Goal: Information Seeking & Learning: Check status

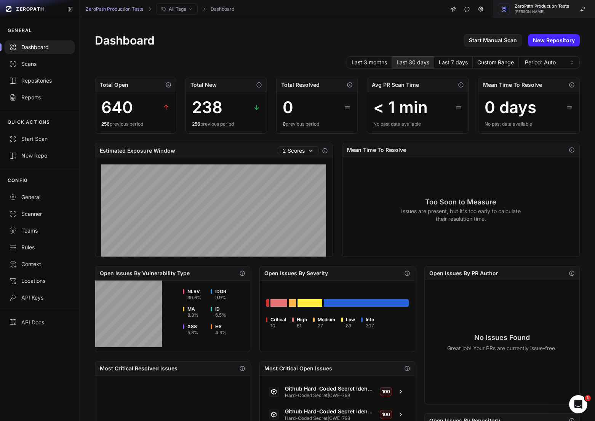
click at [544, 10] on span "[PERSON_NAME]" at bounding box center [542, 12] width 54 height 4
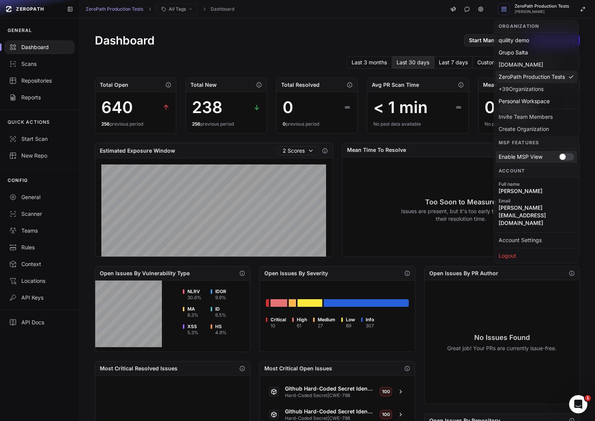
click at [568, 156] on div at bounding box center [566, 157] width 15 height 8
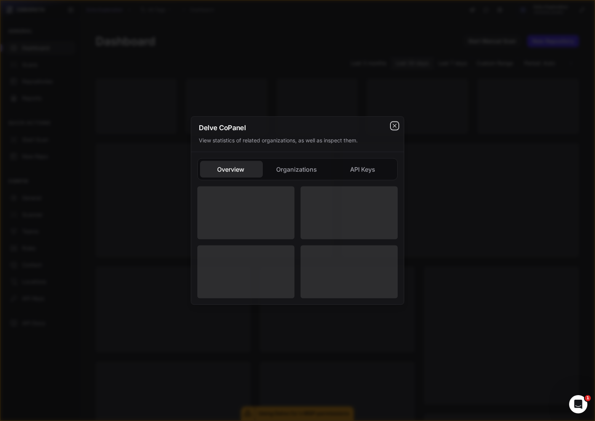
click at [394, 125] on icon "cross 2," at bounding box center [394, 125] width 3 height 3
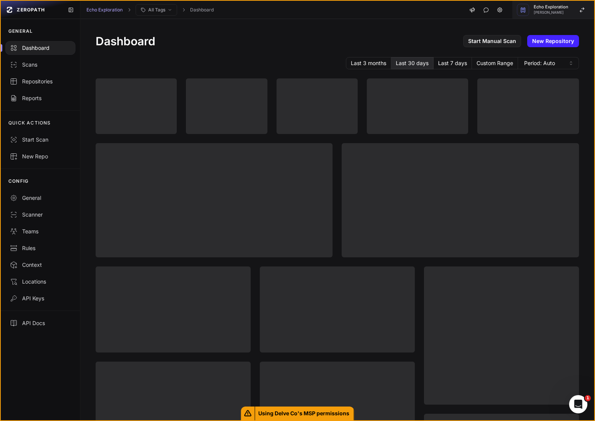
click at [560, 6] on span "Echo Exploration" at bounding box center [551, 7] width 35 height 4
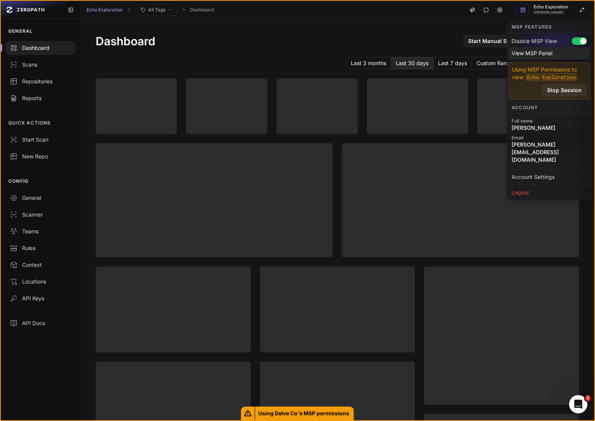
click at [552, 56] on div "View MSP Panel" at bounding box center [550, 53] width 82 height 12
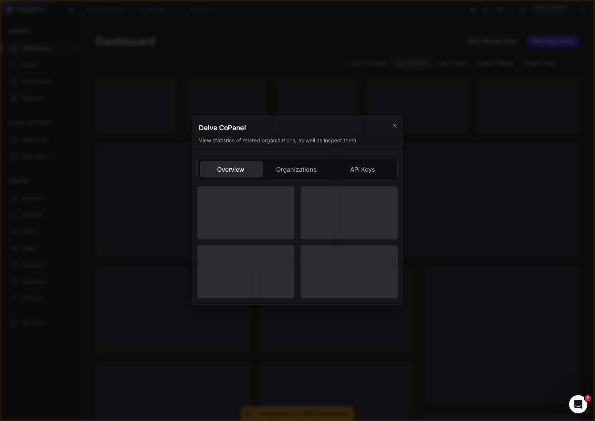
click at [332, 169] on button "Organizations" at bounding box center [363, 169] width 63 height 17
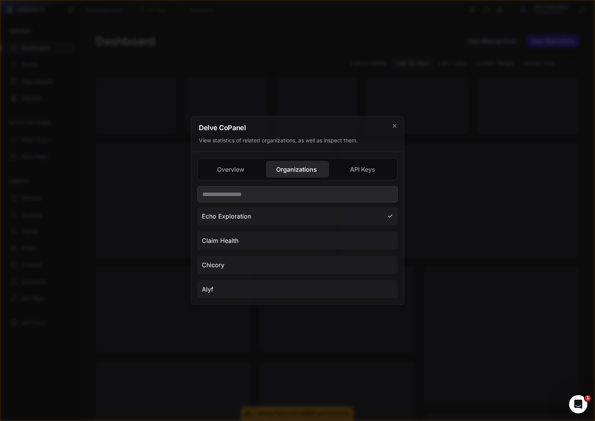
click at [356, 171] on div "Overview Organizations API Keys Echo Exploration Claim Health Chicory Alyf Isof…" at bounding box center [297, 228] width 200 height 140
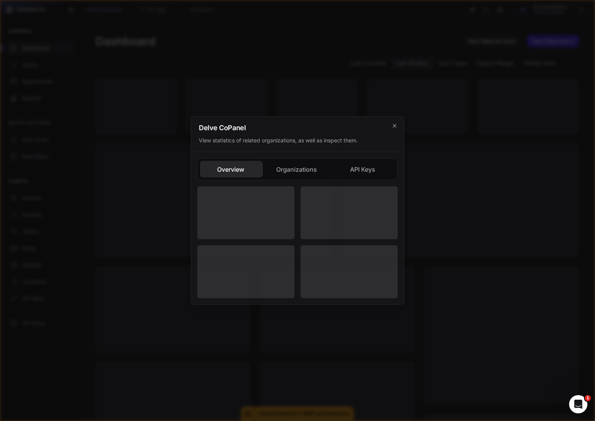
click at [235, 149] on div "Delve Co Panel View statistics of related organizations, as well as inspect the…" at bounding box center [297, 211] width 213 height 189
click at [395, 129] on h2 "Delve Co Panel" at bounding box center [297, 128] width 197 height 7
click at [396, 126] on icon "cross 2," at bounding box center [395, 126] width 6 height 6
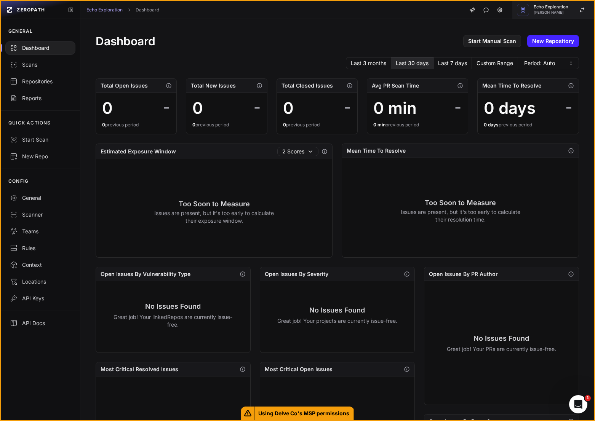
click at [561, 16] on button "Echo Exploration Etienne Lunetta" at bounding box center [553, 10] width 82 height 18
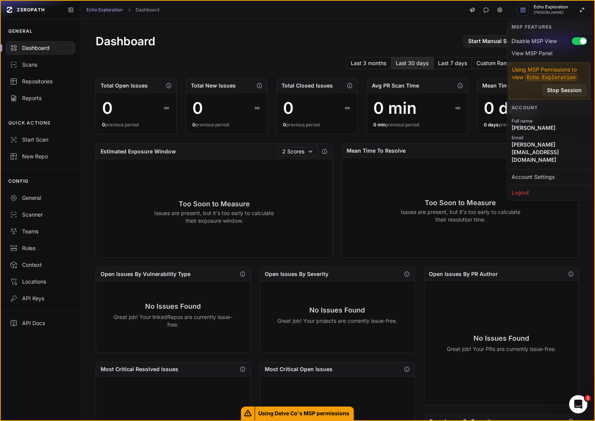
click at [334, 82] on div "Total Closed Issues" at bounding box center [317, 86] width 80 height 14
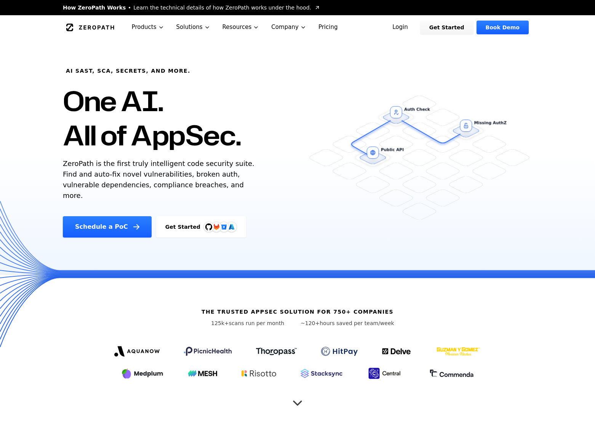
click at [316, 115] on div "AI SAST, SCA, Secrets, and more. One AI. All of AppSec. ZeroPath is the first t…" at bounding box center [192, 139] width 277 height 198
click at [407, 27] on link "Login" at bounding box center [400, 28] width 34 height 14
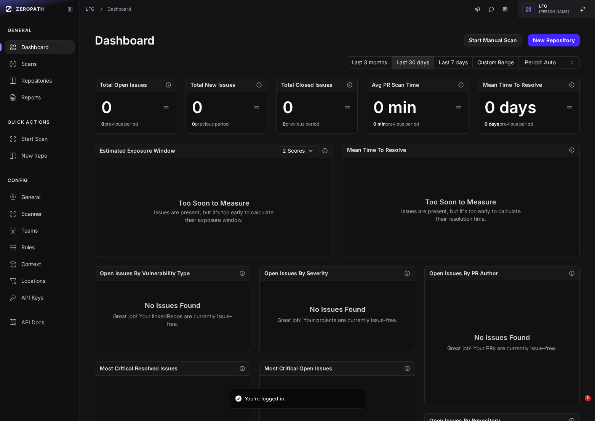
click at [553, 6] on span "LFG" at bounding box center [554, 6] width 30 height 4
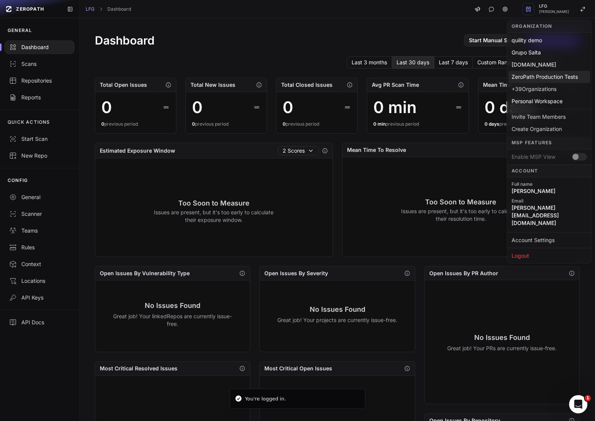
click at [542, 80] on div "ZeroPath Production Tests" at bounding box center [550, 77] width 82 height 12
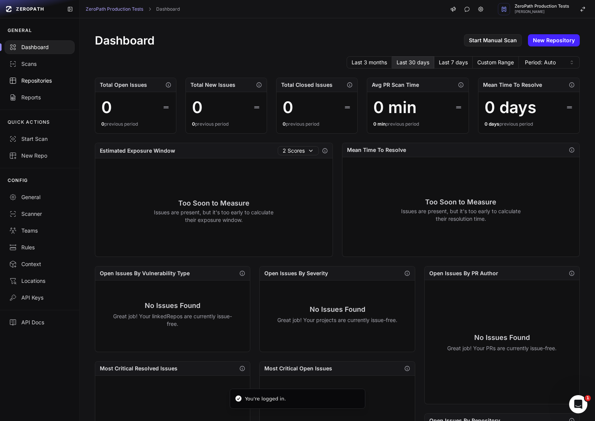
click at [35, 86] on link "Repositories" at bounding box center [39, 80] width 79 height 17
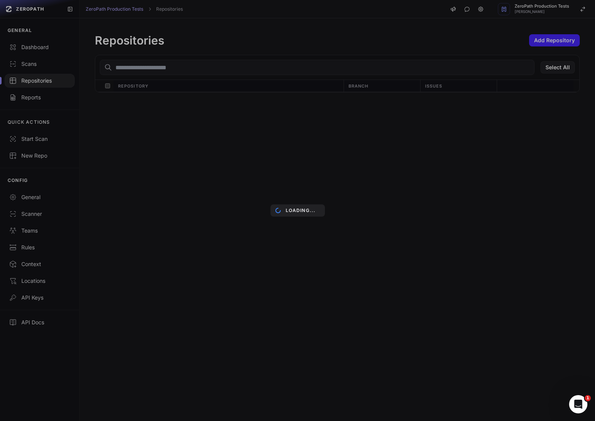
click at [33, 63] on div "Loading..." at bounding box center [297, 210] width 595 height 421
click at [48, 63] on div "Loading..." at bounding box center [297, 210] width 595 height 421
click at [34, 64] on div "Scans" at bounding box center [39, 64] width 61 height 8
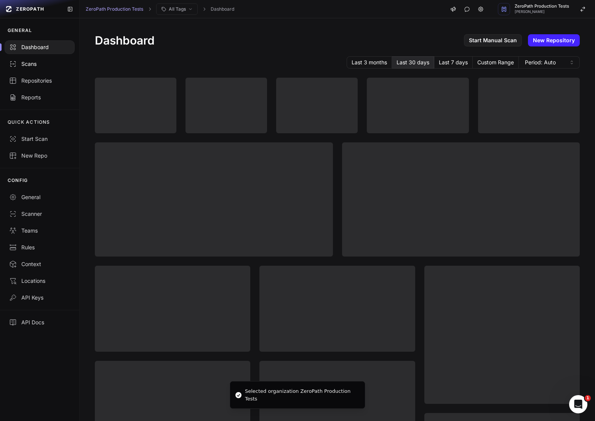
click at [35, 60] on div "Scans" at bounding box center [39, 64] width 61 height 8
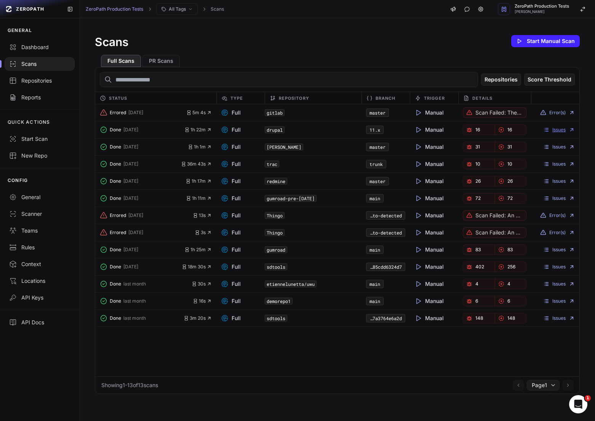
click at [557, 129] on link "Issues" at bounding box center [559, 130] width 32 height 6
